Goal: Task Accomplishment & Management: Manage account settings

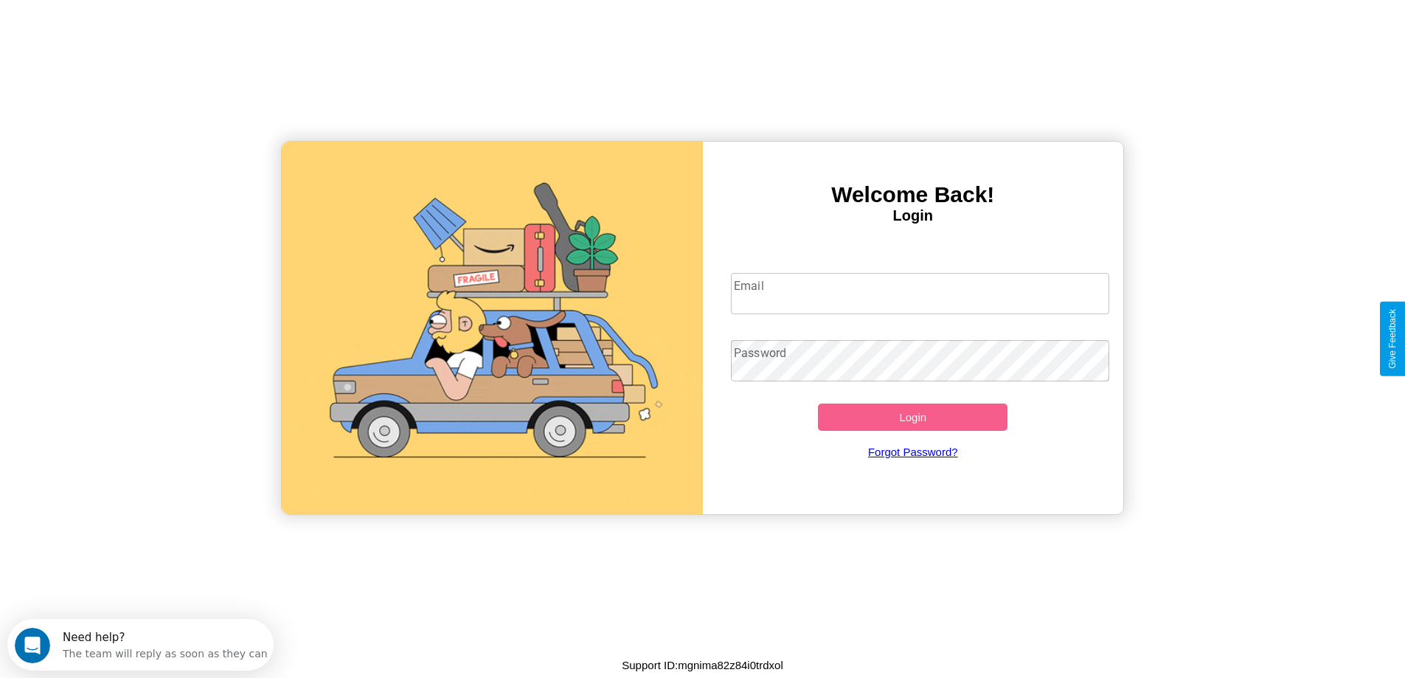
click at [920, 294] on input "Email" at bounding box center [920, 293] width 378 height 41
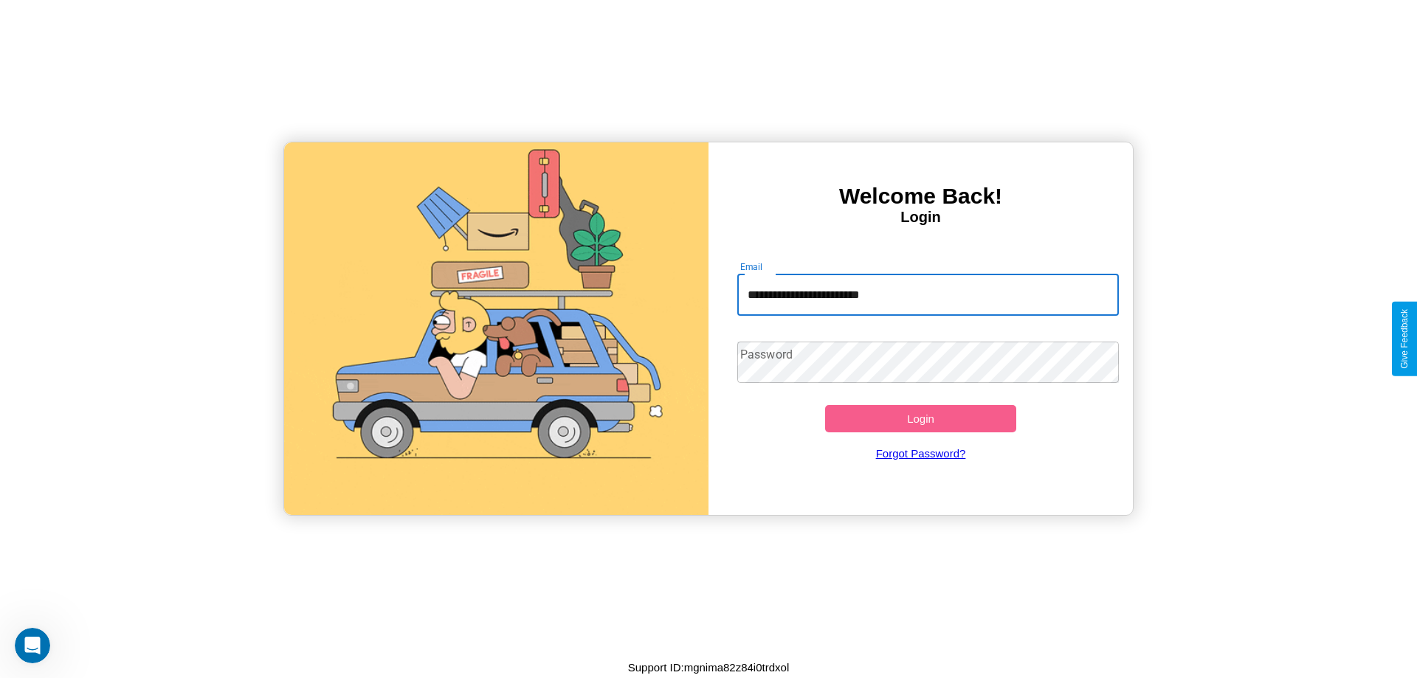
type input "**********"
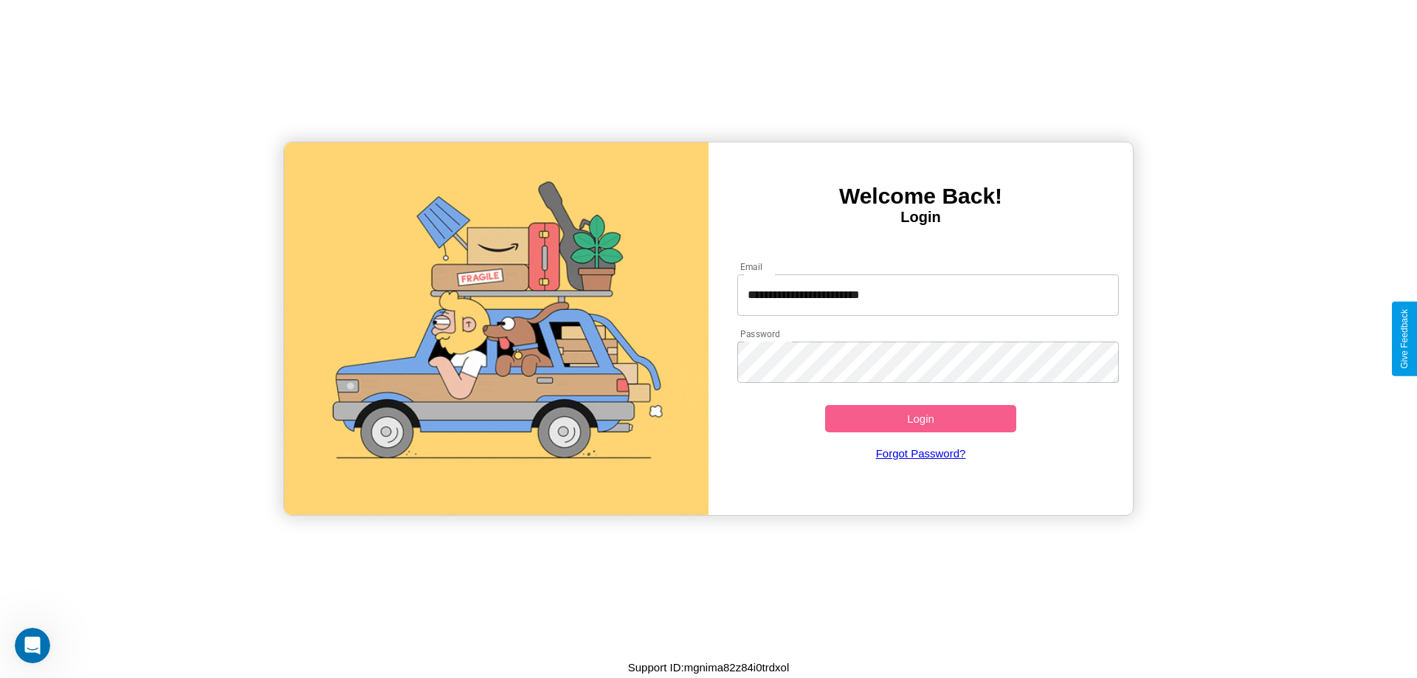
click at [920, 418] on button "Login" at bounding box center [920, 418] width 191 height 27
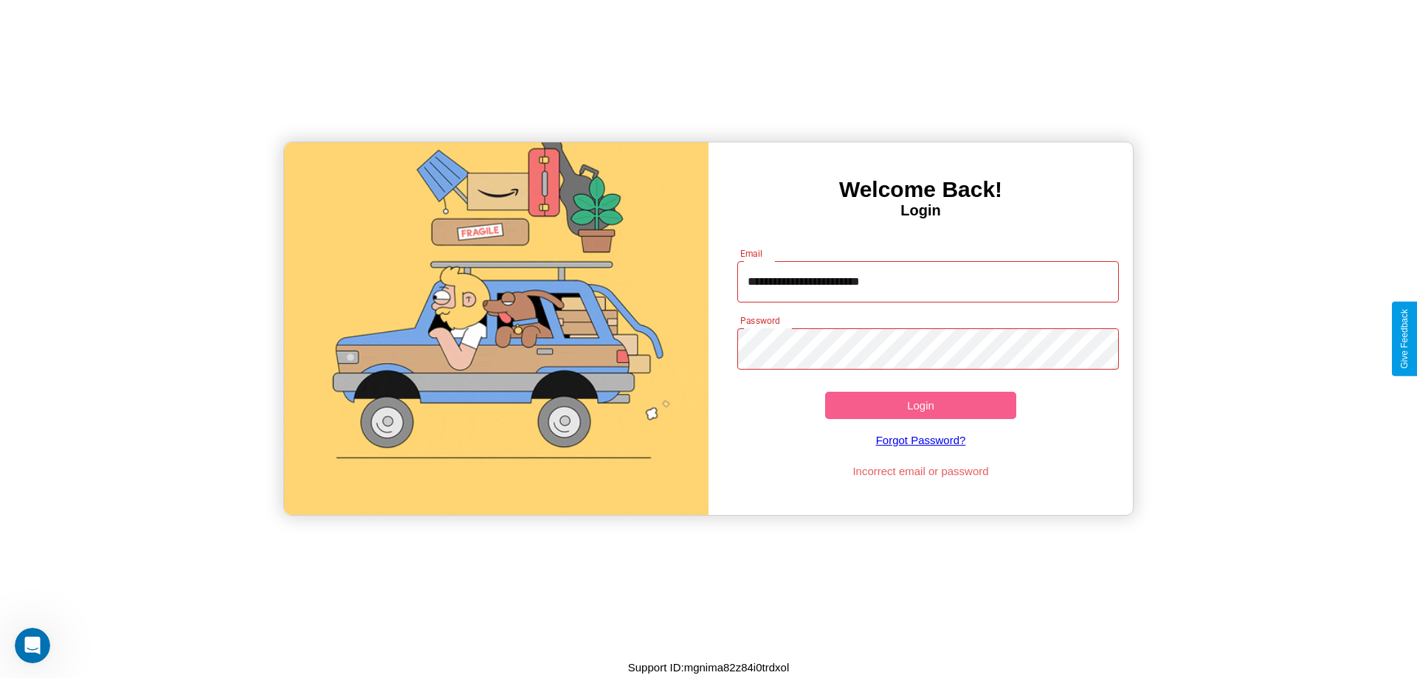
click at [920, 405] on button "Login" at bounding box center [920, 405] width 191 height 27
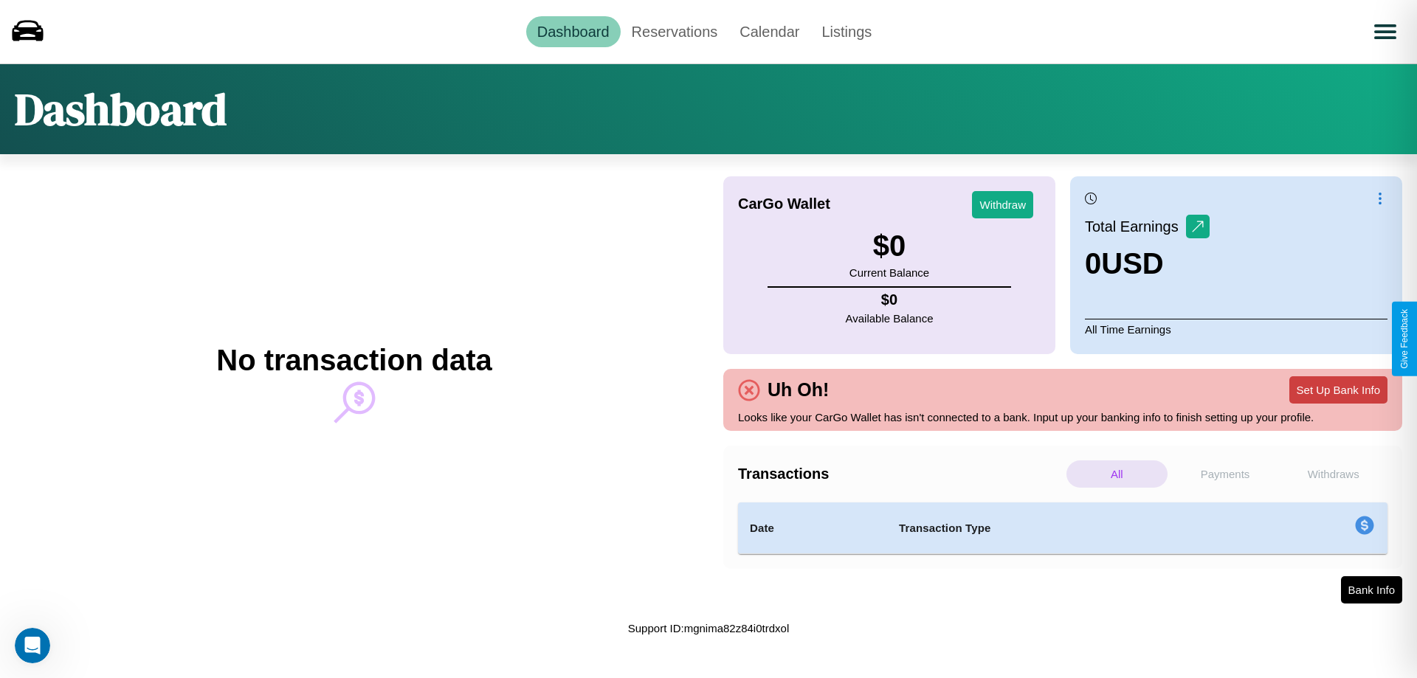
click at [1338, 390] on button "Set Up Bank Info" at bounding box center [1338, 389] width 98 height 27
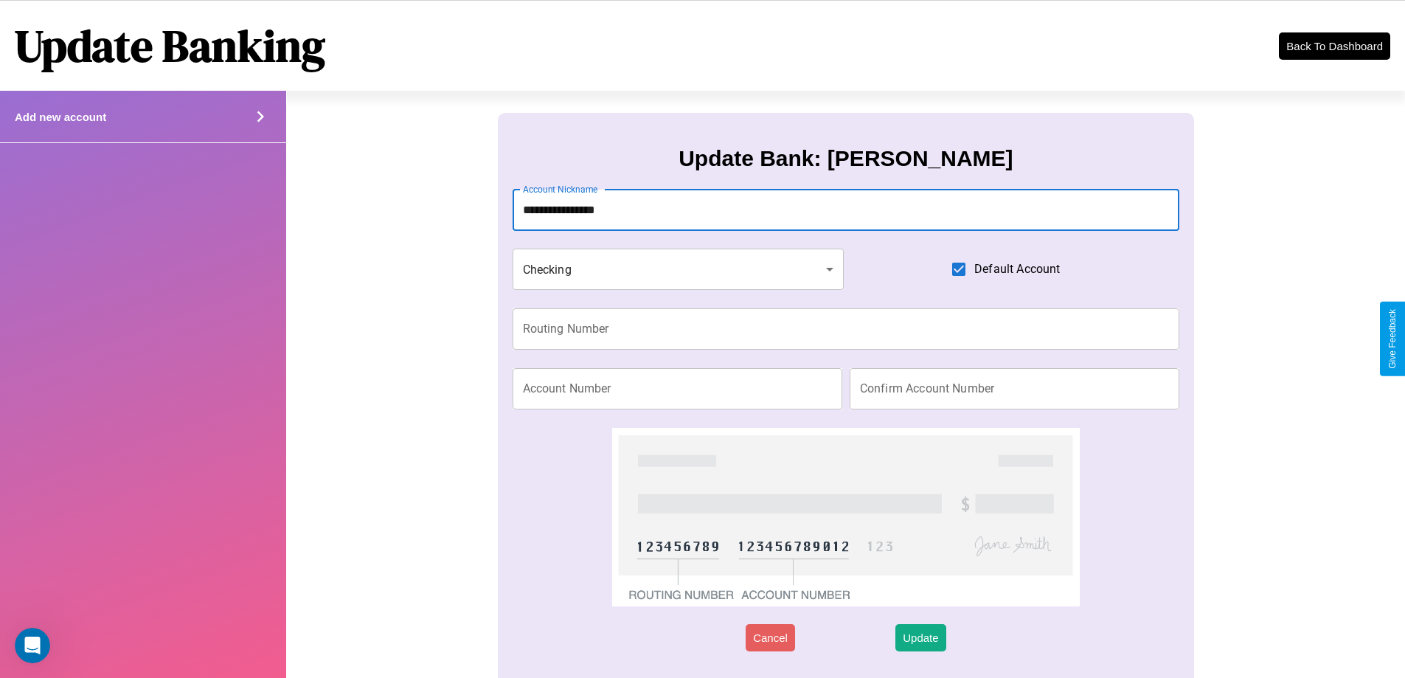
type input "**********"
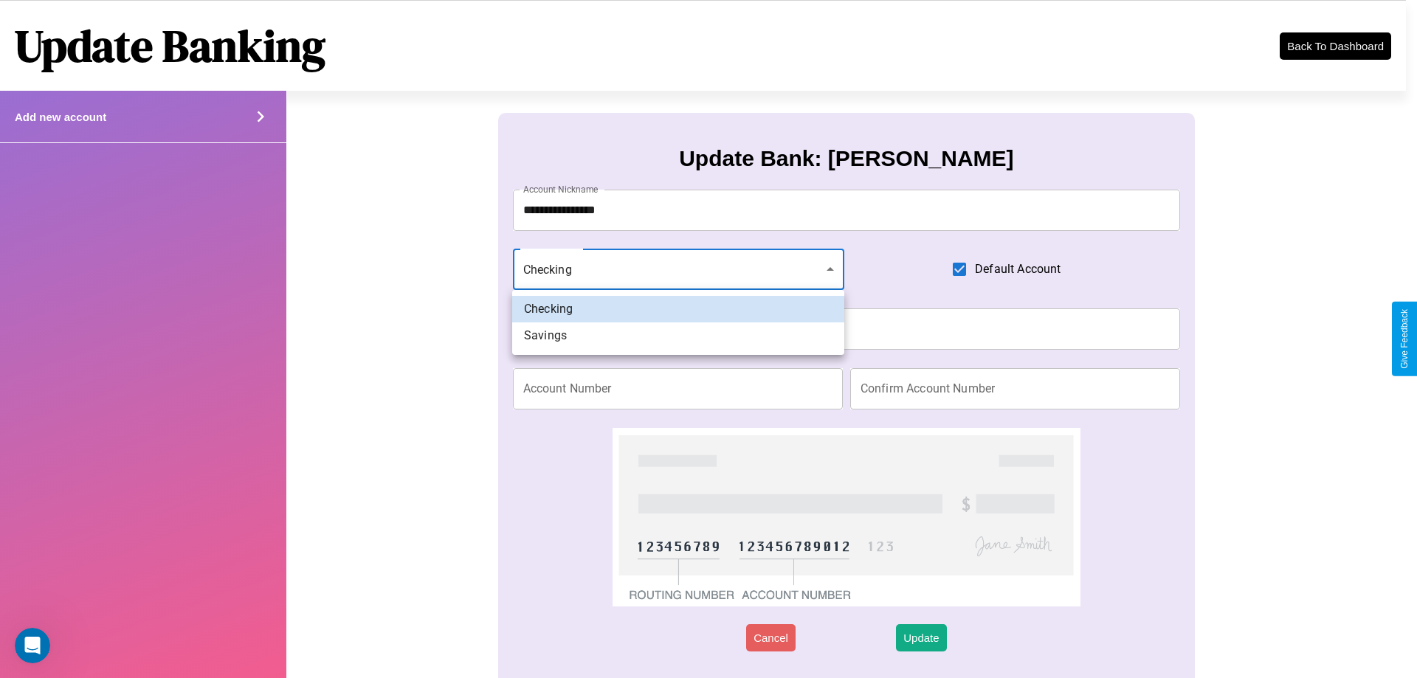
click at [678, 269] on div at bounding box center [708, 339] width 1417 height 678
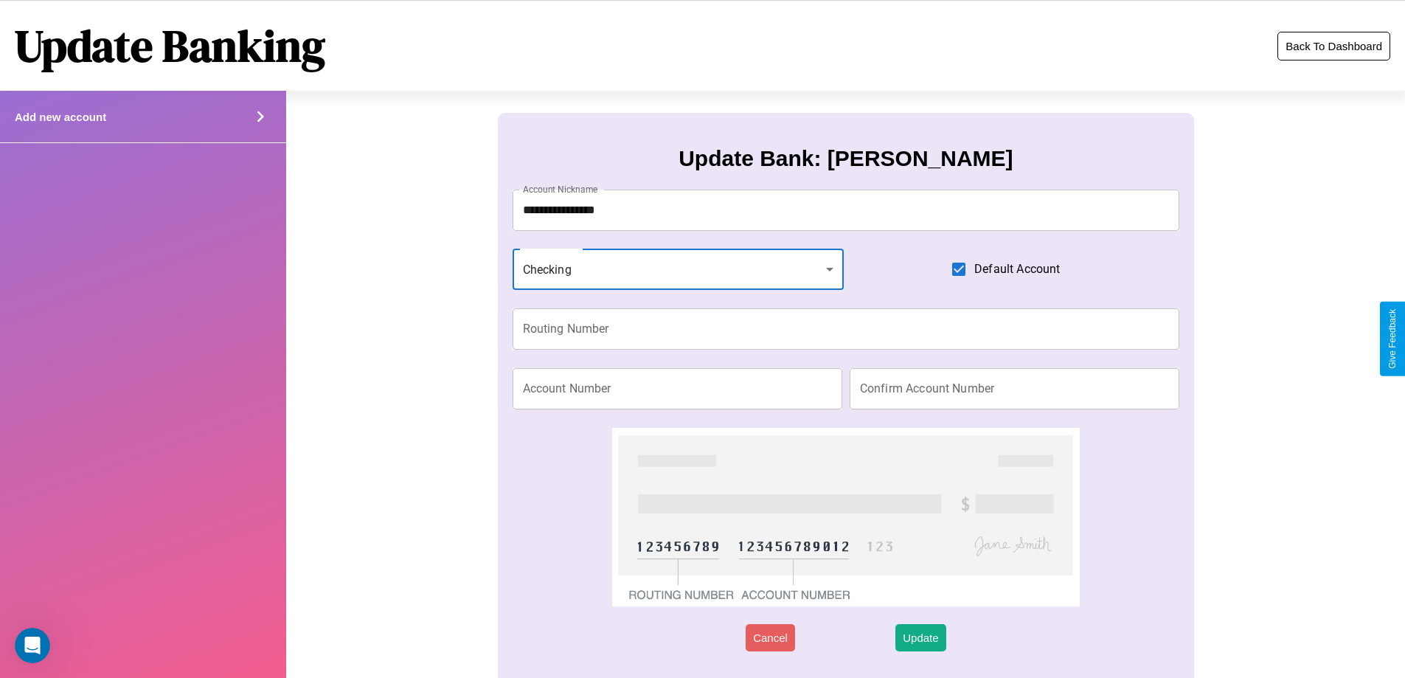
click at [1334, 46] on button "Back To Dashboard" at bounding box center [1334, 46] width 113 height 29
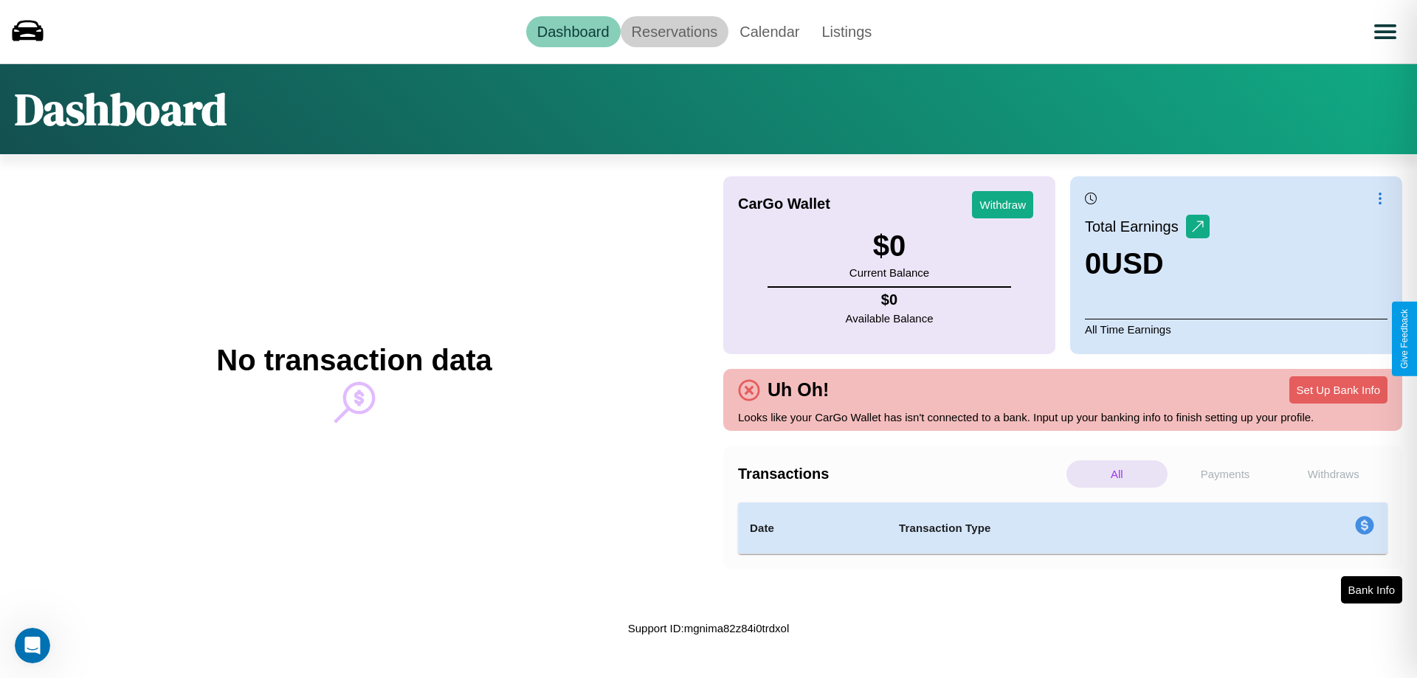
click at [674, 31] on link "Reservations" at bounding box center [674, 31] width 108 height 31
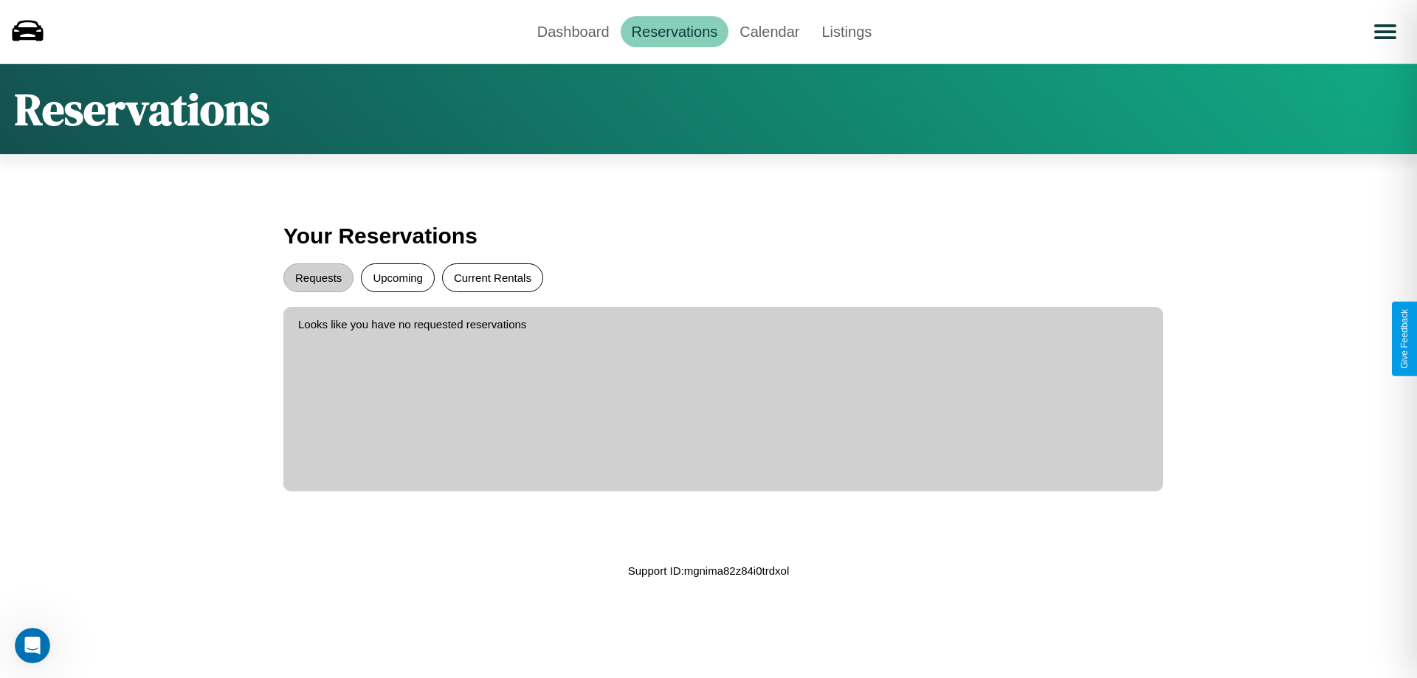
click at [492, 277] on button "Current Rentals" at bounding box center [492, 277] width 101 height 29
click at [318, 277] on button "Requests" at bounding box center [318, 277] width 70 height 29
click at [398, 277] on button "Upcoming" at bounding box center [398, 277] width 74 height 29
